Goal: Task Accomplishment & Management: Manage account settings

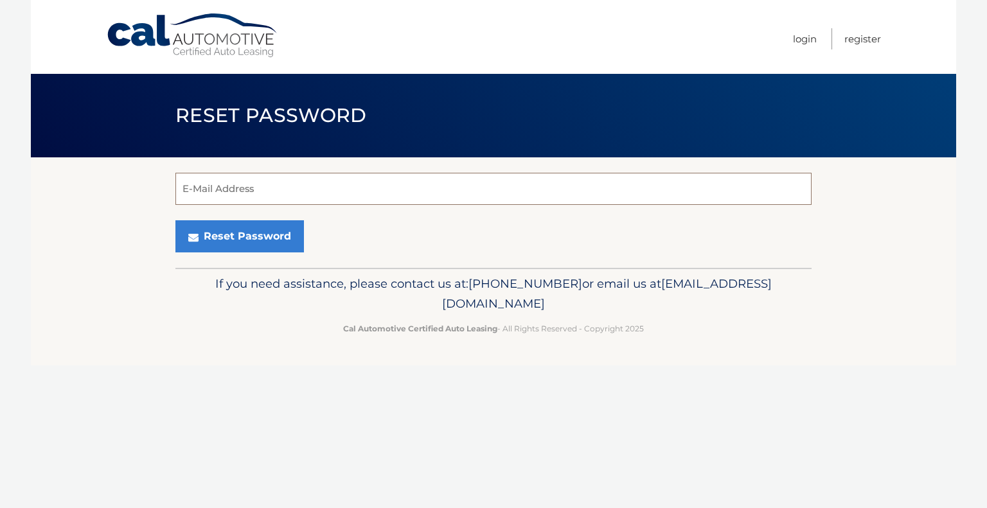
click at [235, 190] on input "E-Mail Address" at bounding box center [493, 189] width 636 height 32
type input "sarahpark7@gmail.com"
click at [175, 220] on button "Reset Password" at bounding box center [239, 236] width 129 height 32
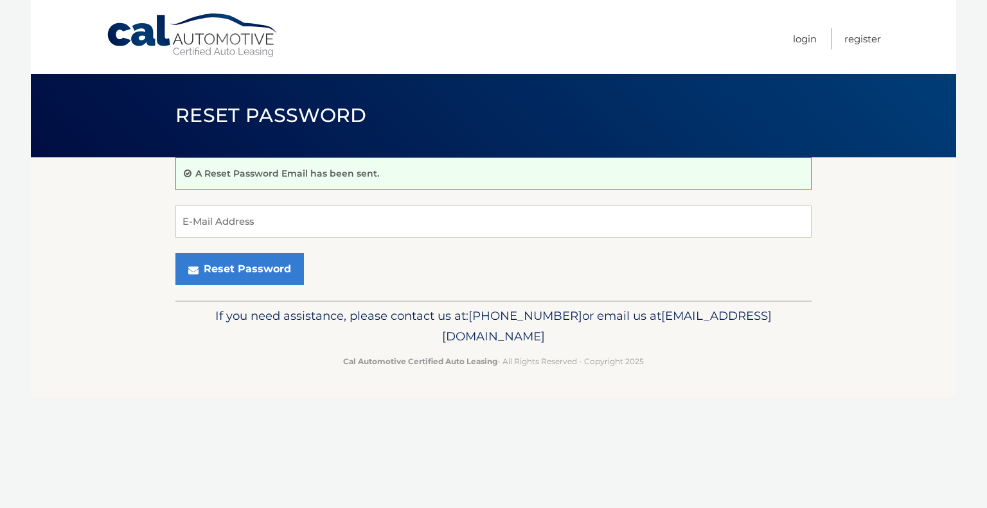
click at [193, 40] on link "Cal Automotive" at bounding box center [193, 36] width 174 height 46
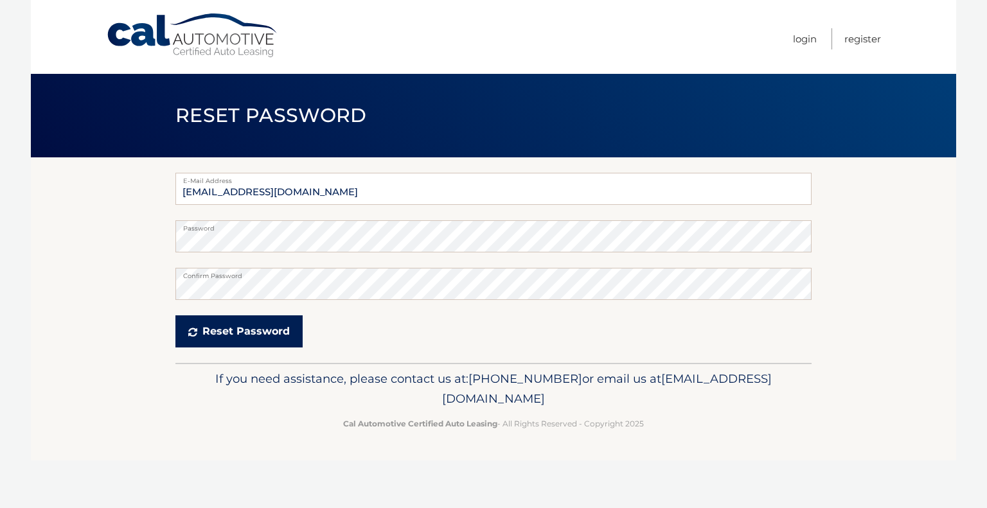
click at [271, 326] on button "Reset Password" at bounding box center [238, 332] width 127 height 32
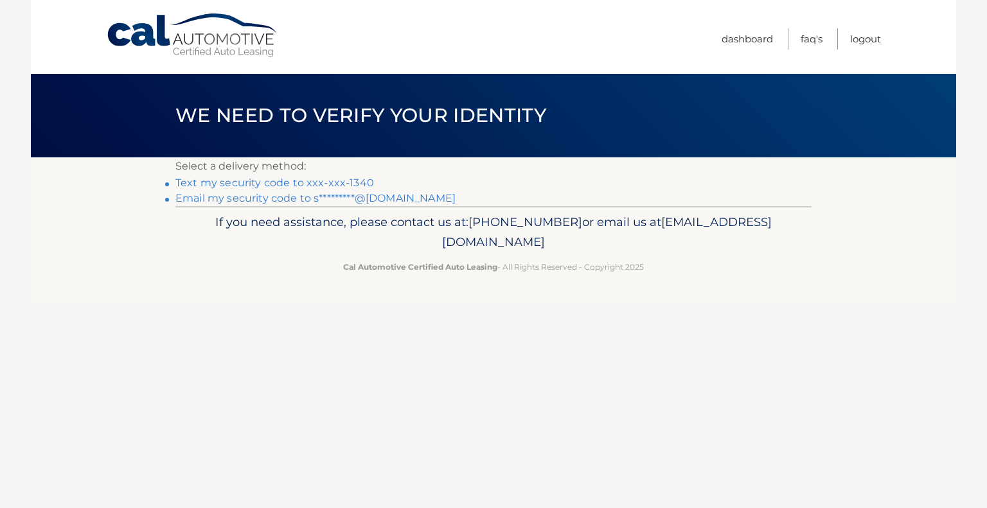
click at [402, 192] on link "Email my security code to s*********@gmail.com" at bounding box center [315, 198] width 280 height 12
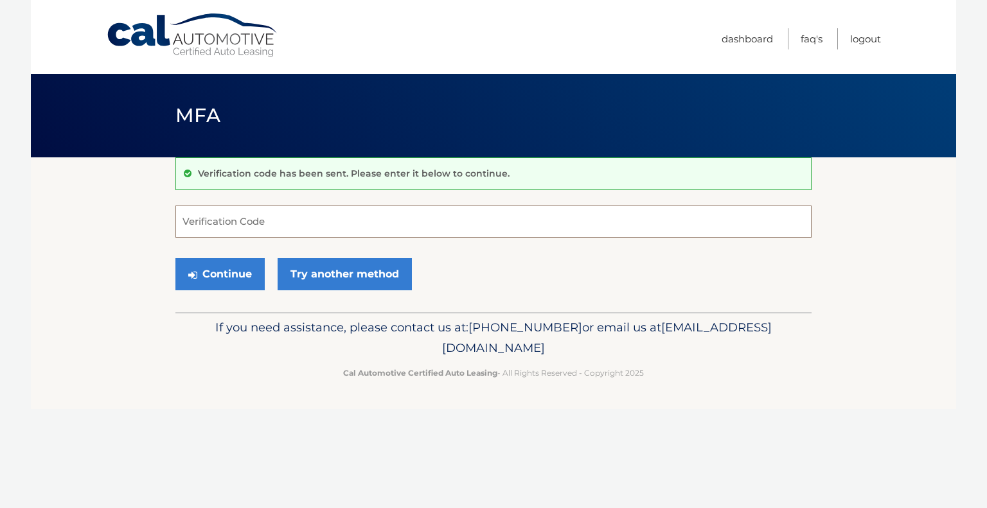
click at [316, 218] on input "Verification Code" at bounding box center [493, 222] width 636 height 32
click at [410, 220] on input "Verification Code" at bounding box center [493, 222] width 636 height 32
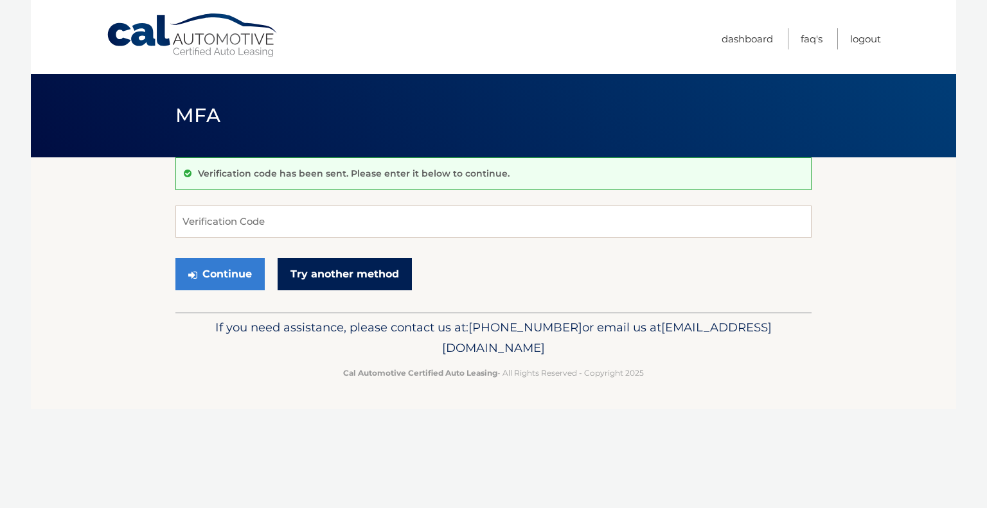
click at [378, 276] on link "Try another method" at bounding box center [345, 274] width 134 height 32
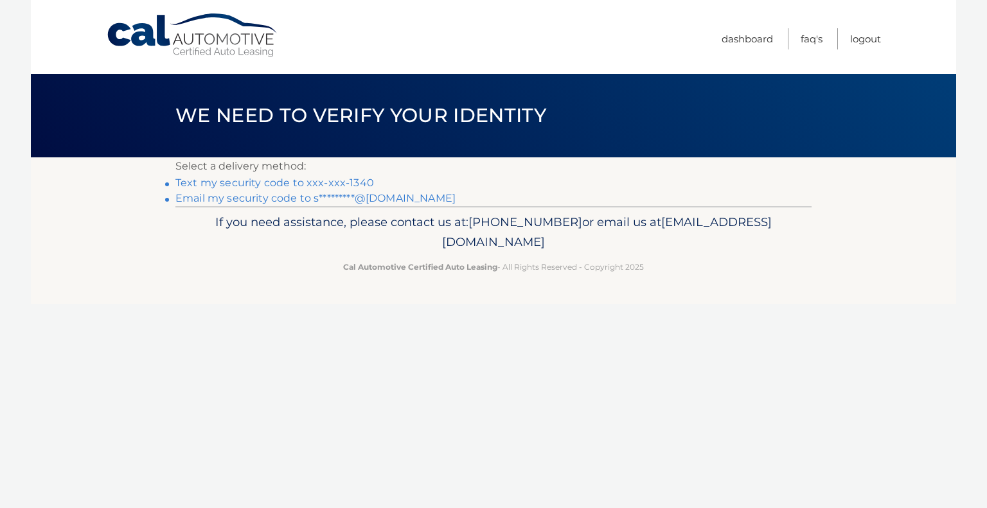
click at [391, 199] on link "Email my security code to s*********@gmail.com" at bounding box center [315, 198] width 280 height 12
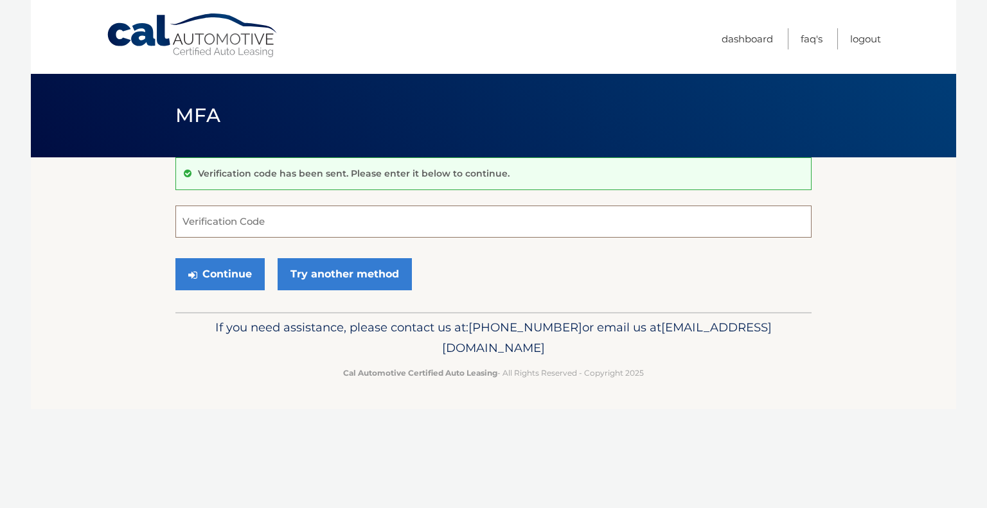
click at [485, 213] on input "Verification Code" at bounding box center [493, 222] width 636 height 32
type input "798086"
click at [207, 280] on button "Continue" at bounding box center [219, 274] width 89 height 32
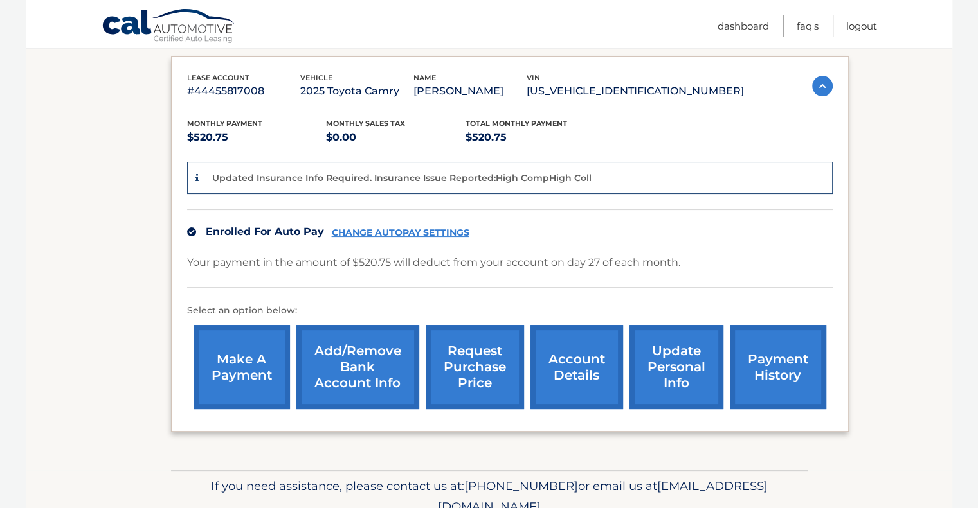
scroll to position [211, 0]
click at [358, 357] on link "Add/Remove bank account info" at bounding box center [357, 367] width 123 height 84
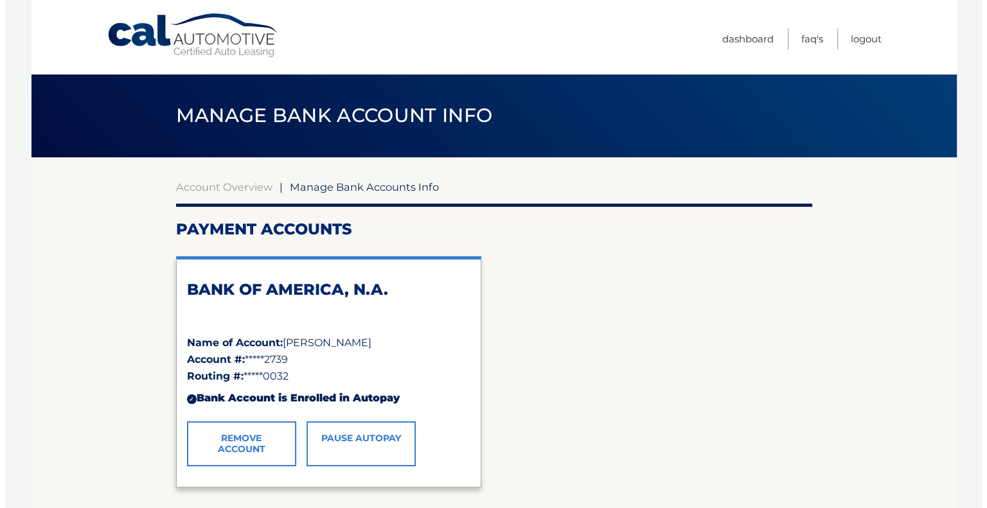
scroll to position [116, 0]
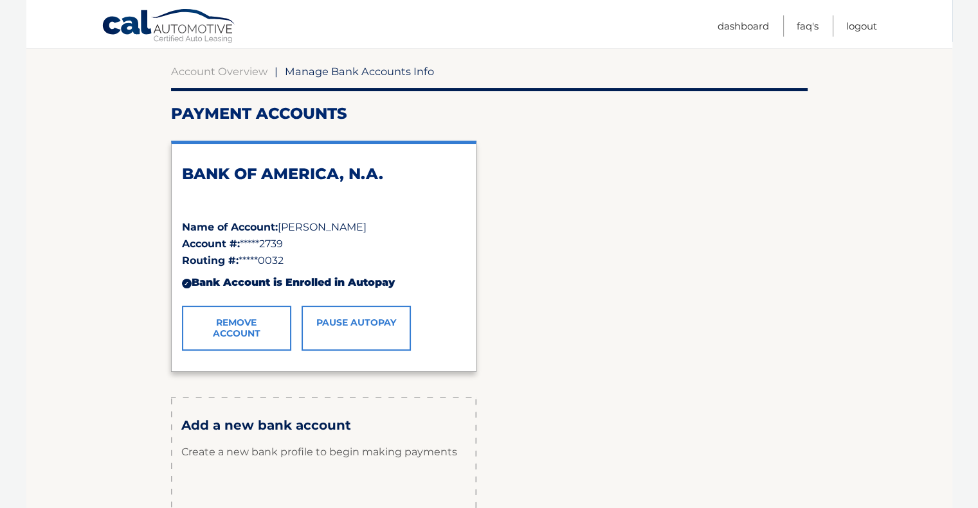
click at [237, 337] on link "Remove Account" at bounding box center [236, 328] width 109 height 45
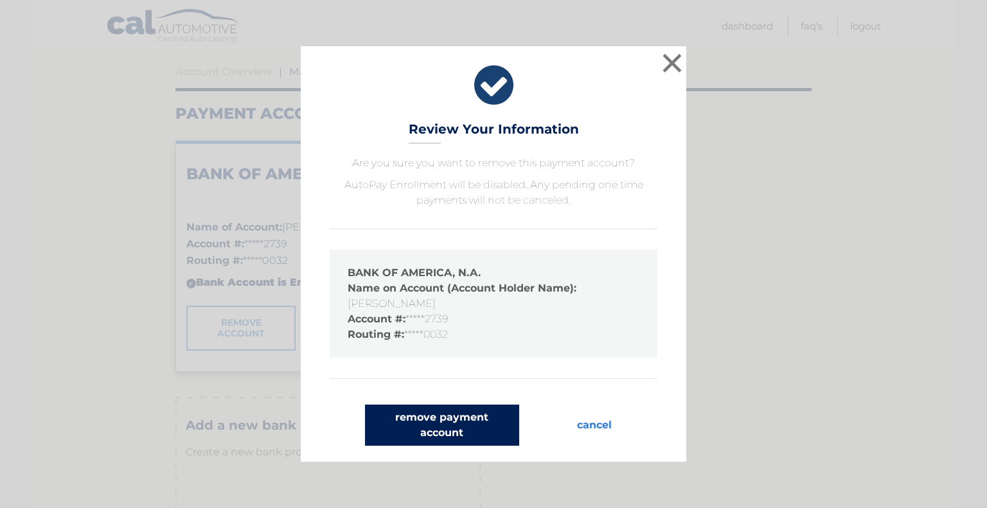
click at [449, 413] on button "remove payment account" at bounding box center [442, 425] width 154 height 41
click at [441, 432] on button "remove payment account" at bounding box center [442, 425] width 154 height 41
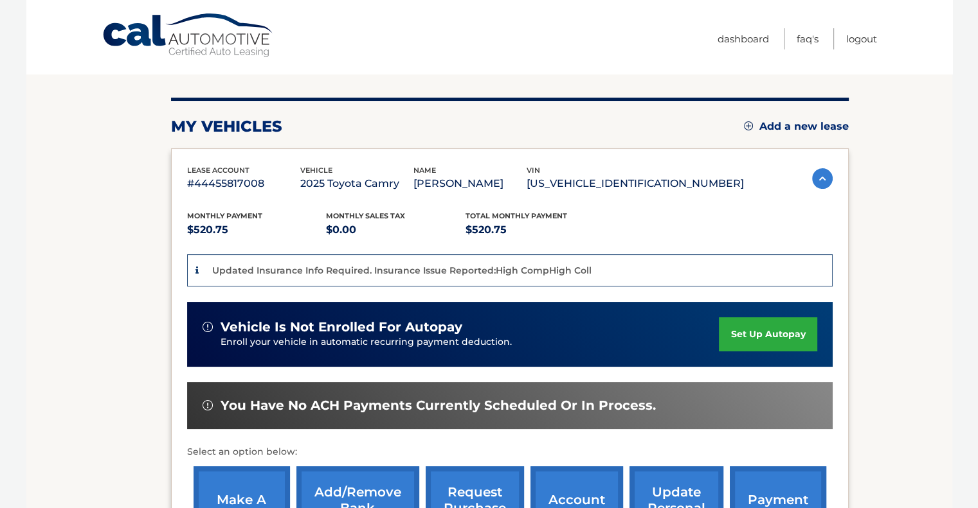
scroll to position [121, 0]
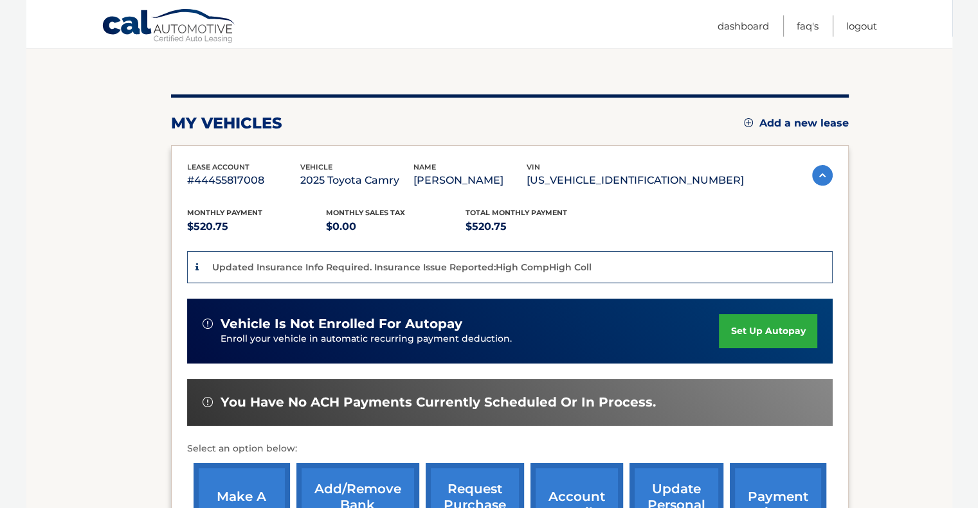
click at [758, 324] on link "set up autopay" at bounding box center [768, 331] width 98 height 34
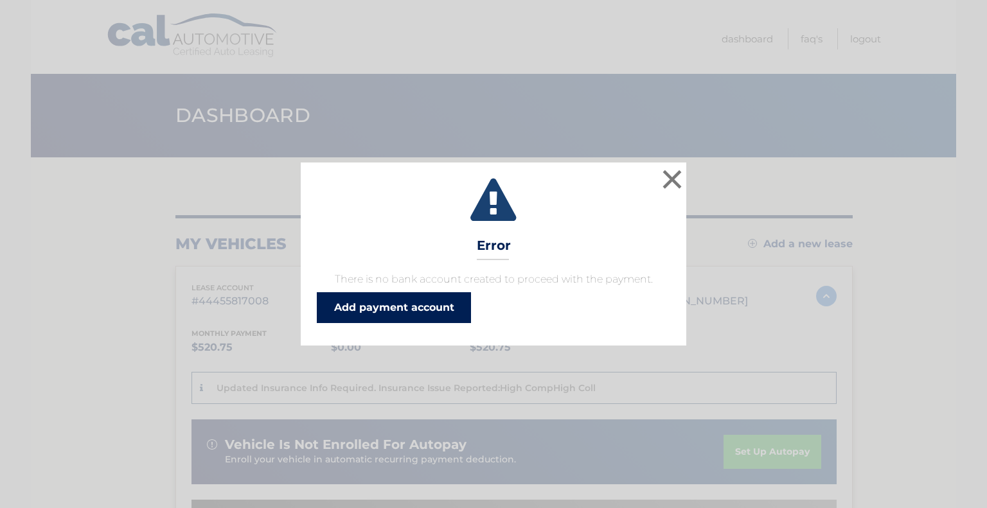
click at [375, 310] on link "Add payment account" at bounding box center [394, 307] width 154 height 31
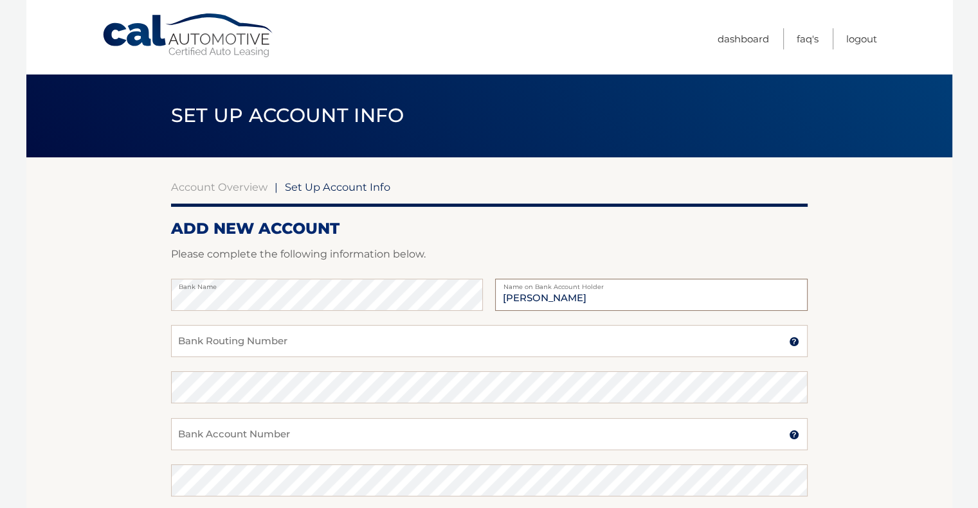
click at [564, 297] on input "[PERSON_NAME]" at bounding box center [651, 295] width 312 height 32
type input "[PERSON_NAME]"
click at [509, 335] on input "Bank Routing Number" at bounding box center [489, 341] width 636 height 32
type input "031201360"
click at [319, 435] on input "Bank Account Number" at bounding box center [489, 434] width 636 height 32
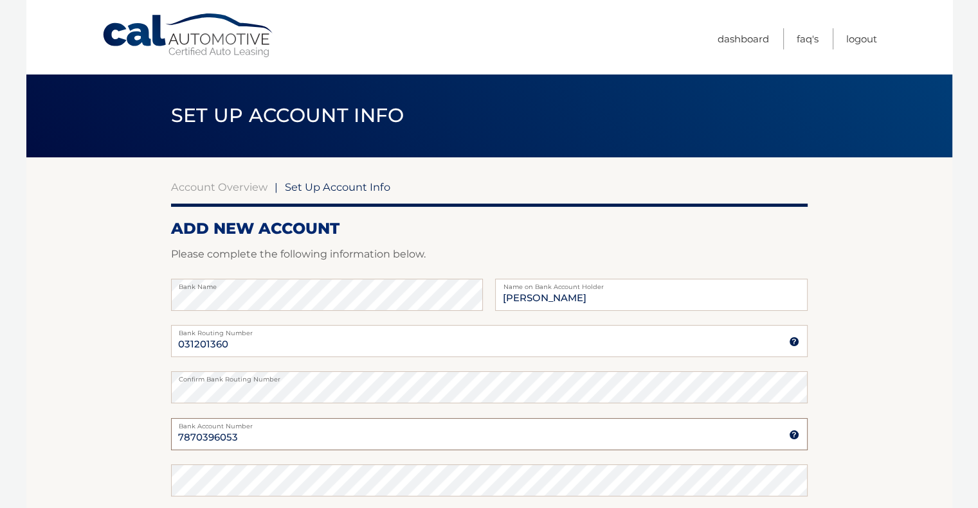
type input "7870396053"
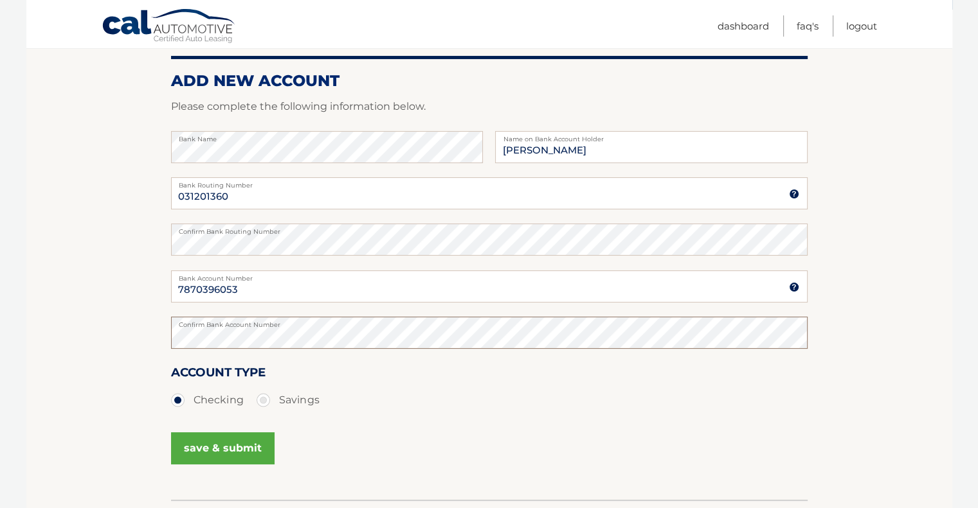
scroll to position [148, 0]
click at [219, 435] on button "save & submit" at bounding box center [222, 448] width 103 height 32
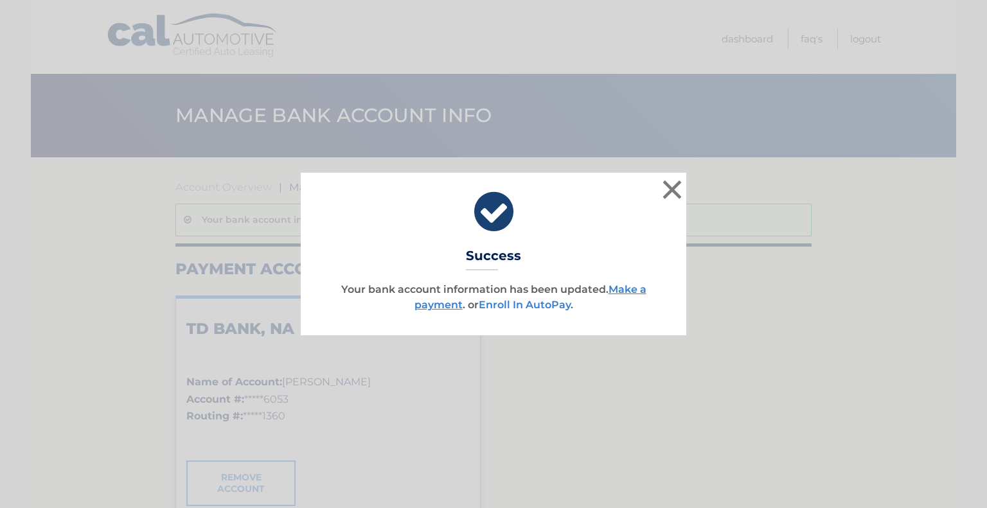
click at [535, 302] on link "Enroll In AutoPay" at bounding box center [525, 305] width 92 height 12
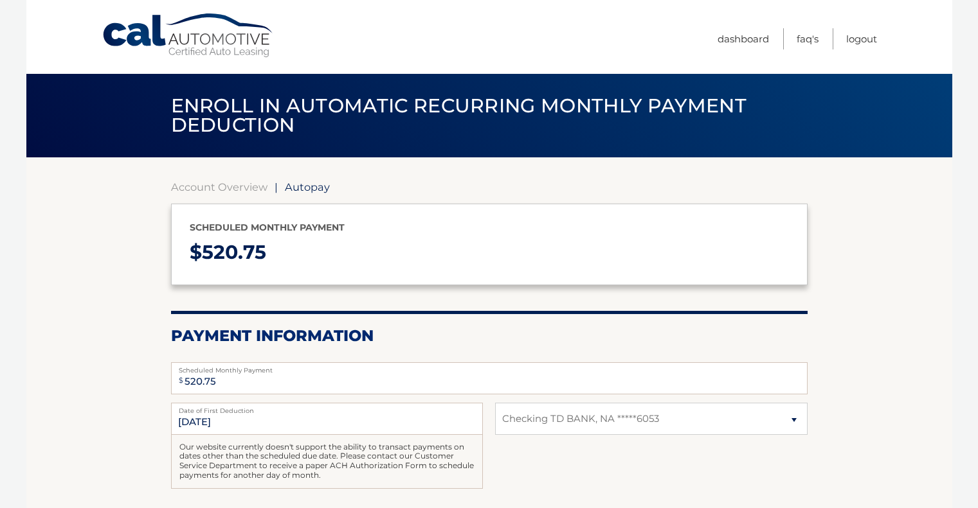
select select "NjQyMWU1OTgtYjcwYS00NGUwLWFlNGUtMmE2ZWE4ZGZhNWNj"
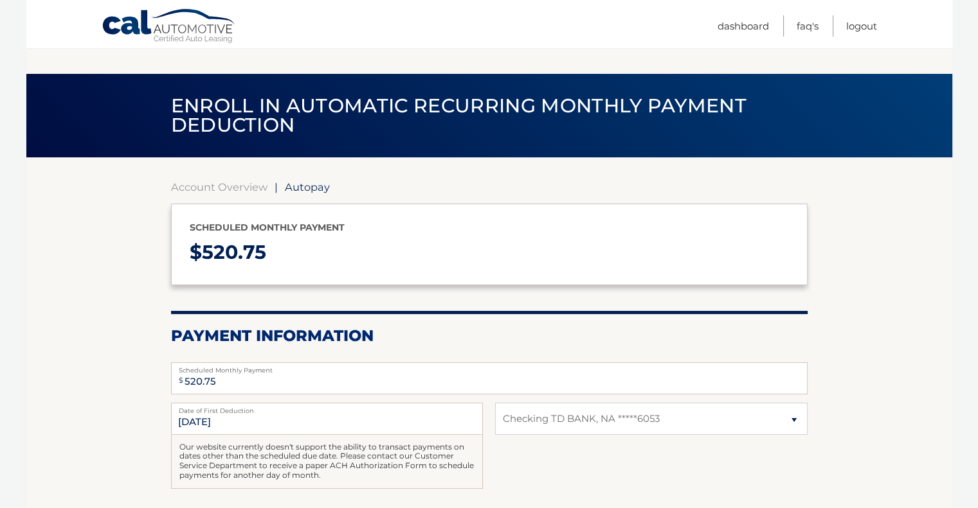
scroll to position [229, 0]
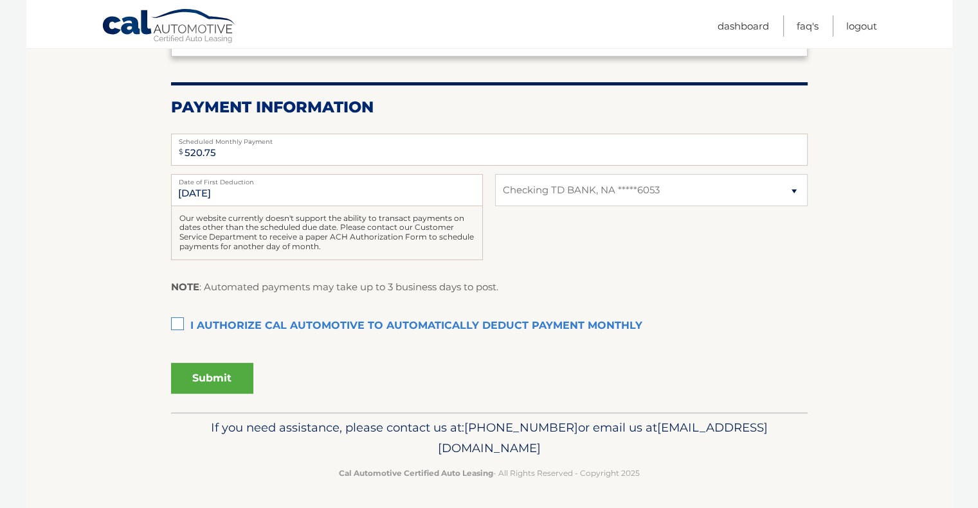
click at [172, 327] on label "I authorize cal automotive to automatically deduct payment monthly This checkbo…" at bounding box center [489, 327] width 636 height 26
click at [0, 0] on input "I authorize cal automotive to automatically deduct payment monthly This checkbo…" at bounding box center [0, 0] width 0 height 0
click at [207, 380] on button "Submit" at bounding box center [212, 378] width 82 height 31
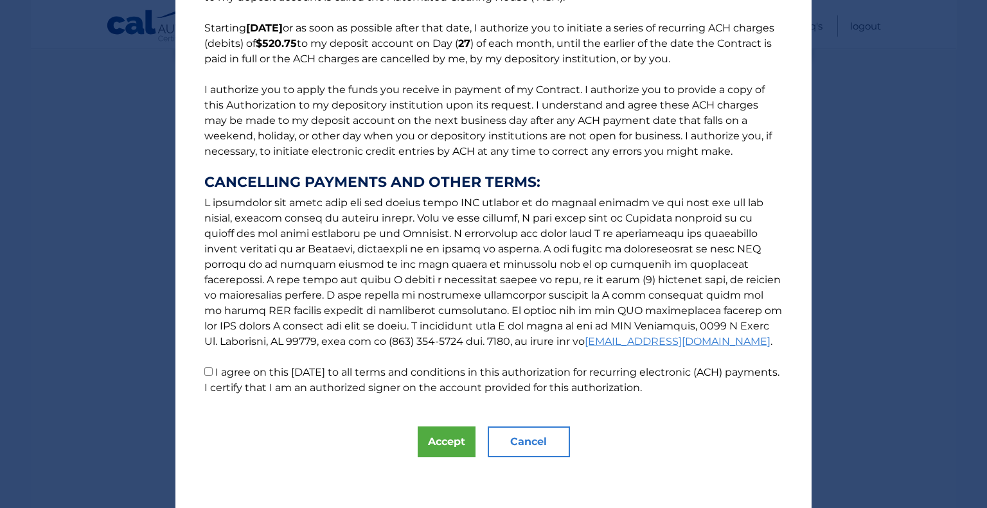
scroll to position [98, 0]
click at [196, 370] on p "The words "I" "me" and "my" mean any identified Customer who signs this Authori…" at bounding box center [494, 163] width 604 height 468
click at [210, 372] on label "I agree on this 10/01/2025 to all terms and conditions in this authorization fo…" at bounding box center [491, 381] width 575 height 28
click at [210, 372] on input "I agree on this 10/01/2025 to all terms and conditions in this authorization fo…" at bounding box center [208, 372] width 8 height 8
checkbox input "true"
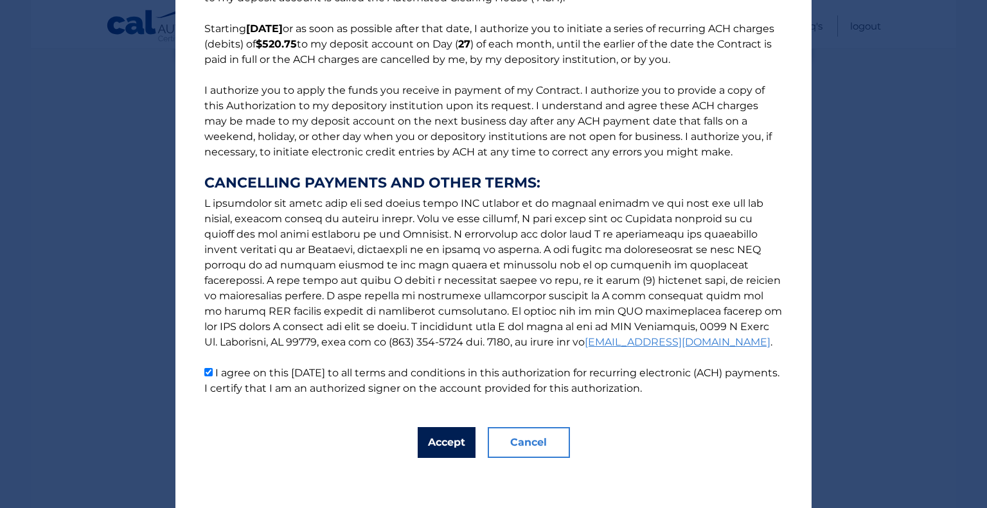
click at [447, 442] on button "Accept" at bounding box center [447, 442] width 58 height 31
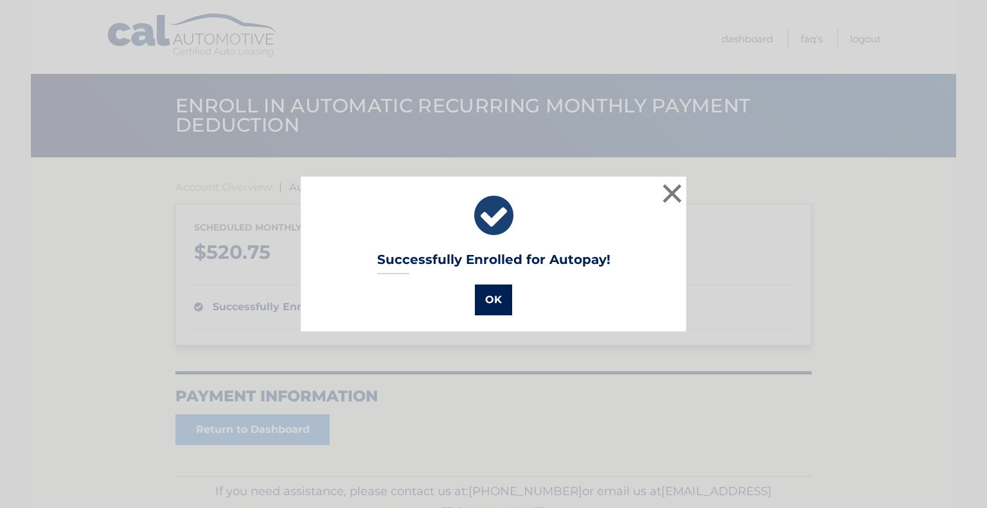
click at [484, 302] on button "OK" at bounding box center [493, 300] width 37 height 31
